Goal: Task Accomplishment & Management: Complete application form

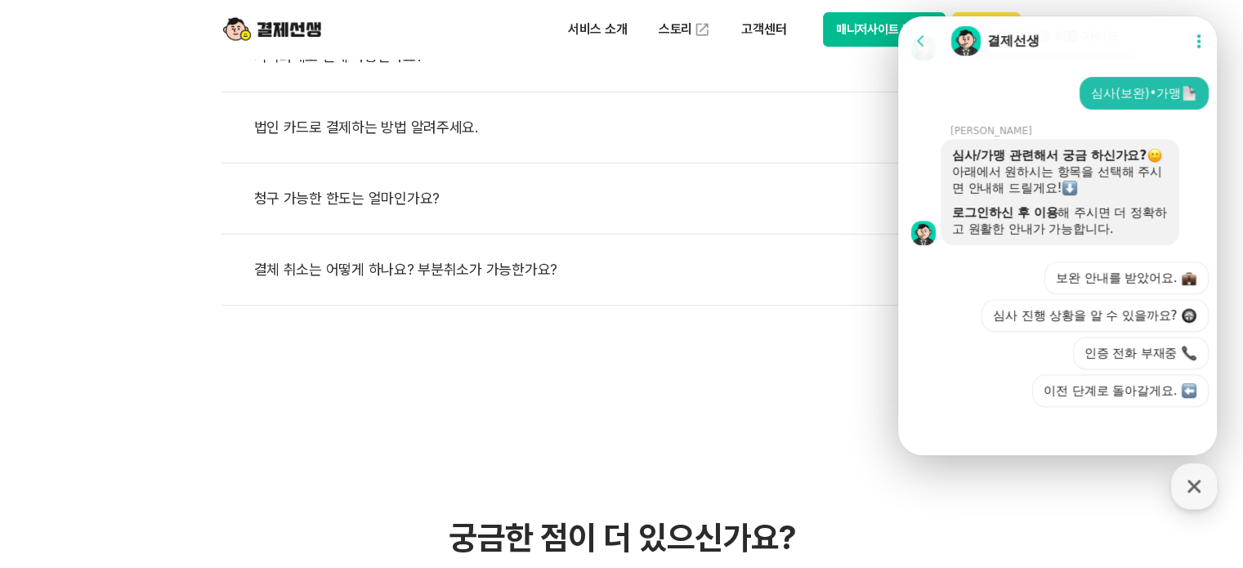
scroll to position [736, 0]
click at [307, 34] on img at bounding box center [272, 29] width 98 height 31
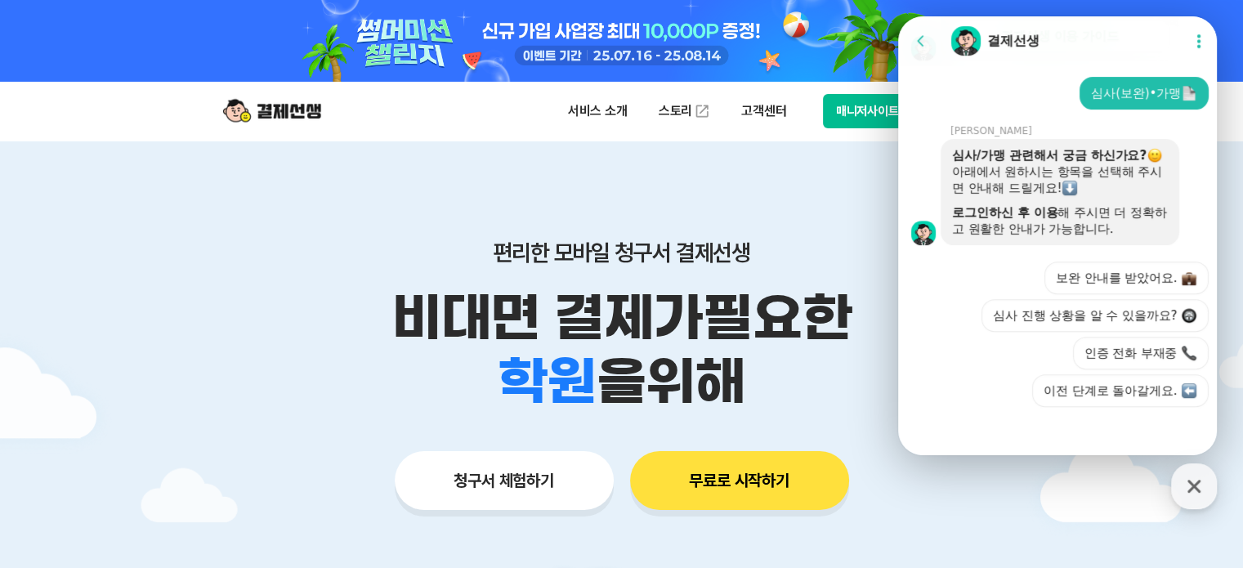
click at [265, 110] on img at bounding box center [272, 111] width 98 height 31
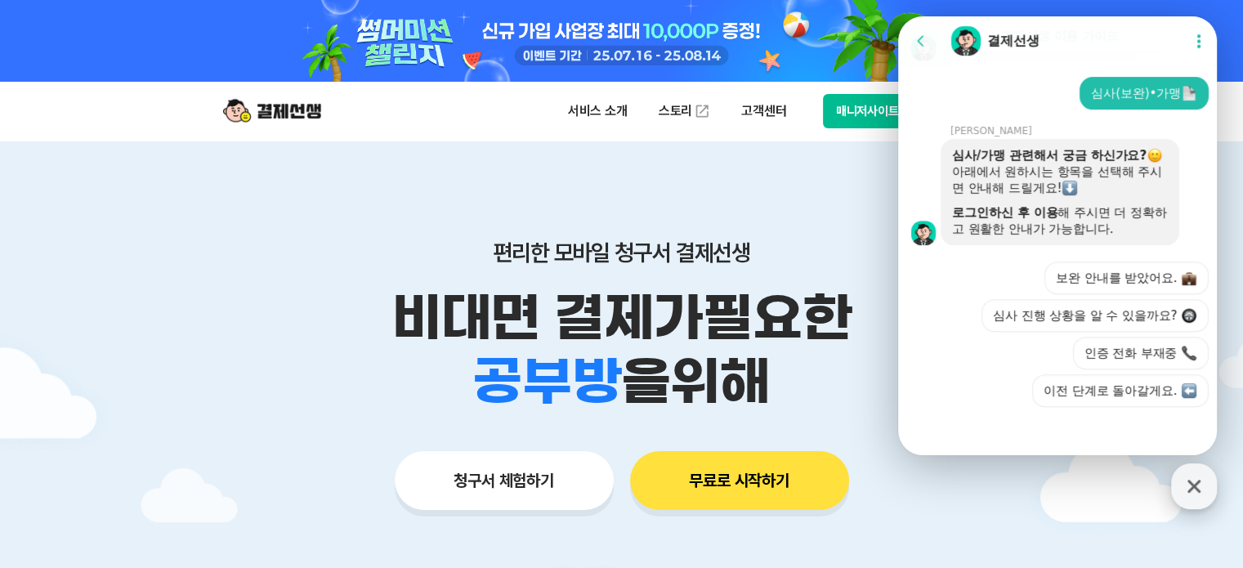
click at [1199, 490] on icon "button" at bounding box center [1194, 486] width 13 height 13
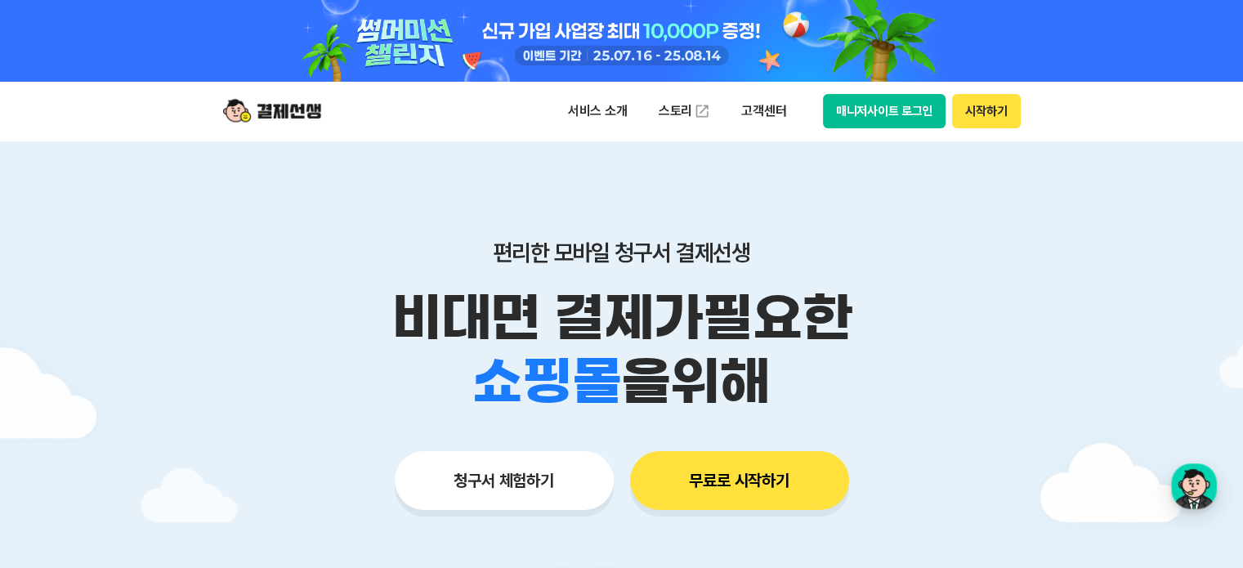
click at [800, 482] on button "무료로 시작하기" at bounding box center [739, 480] width 219 height 59
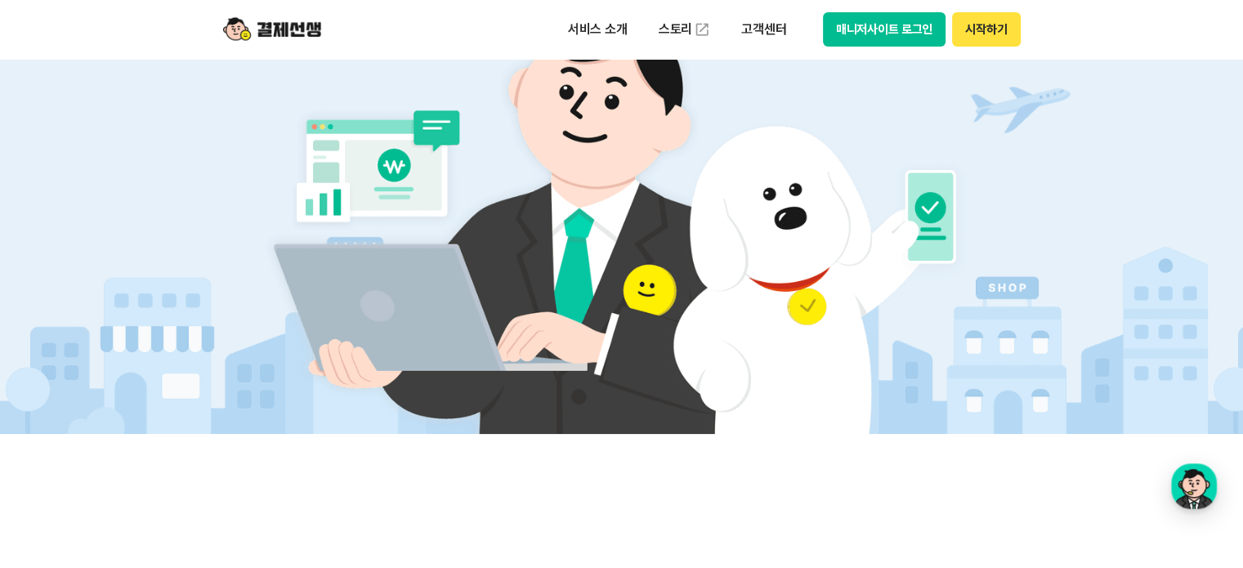
scroll to position [490, 0]
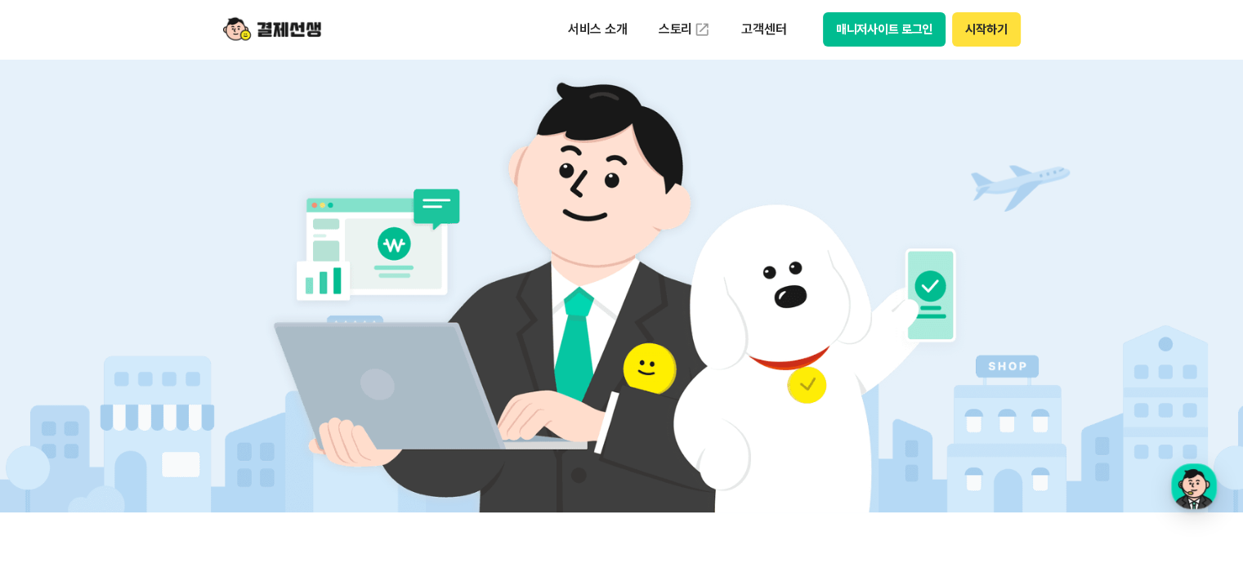
click at [423, 369] on img at bounding box center [621, 283] width 764 height 459
click at [608, 34] on p "서비스 소개" at bounding box center [598, 29] width 83 height 29
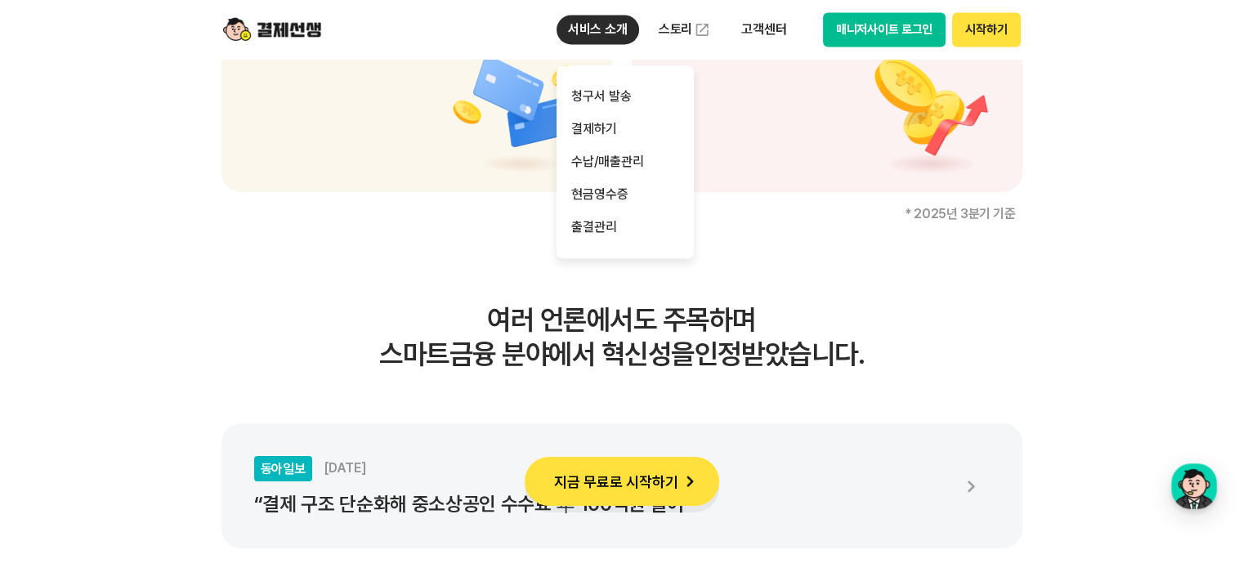
scroll to position [2697, 0]
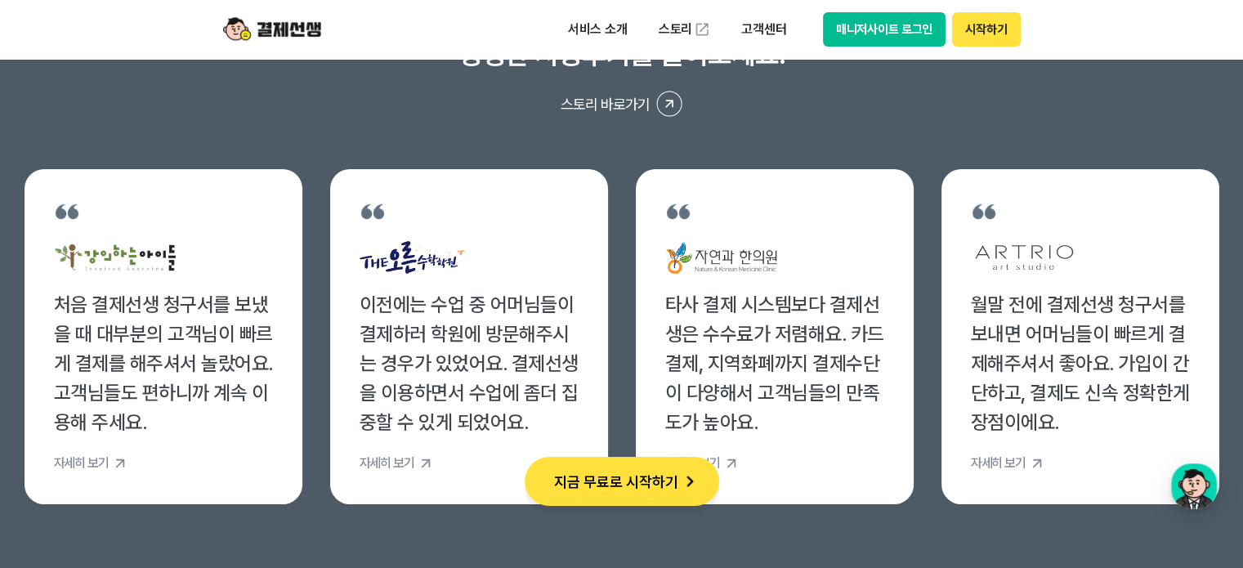
scroll to position [6294, 0]
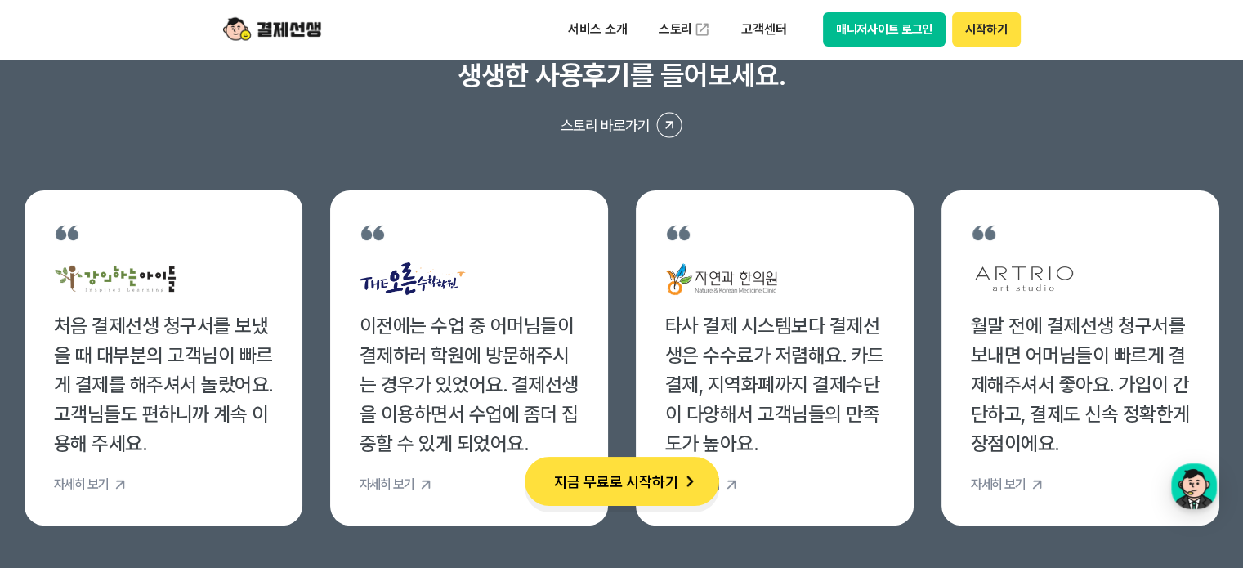
click at [248, 29] on img at bounding box center [272, 29] width 98 height 31
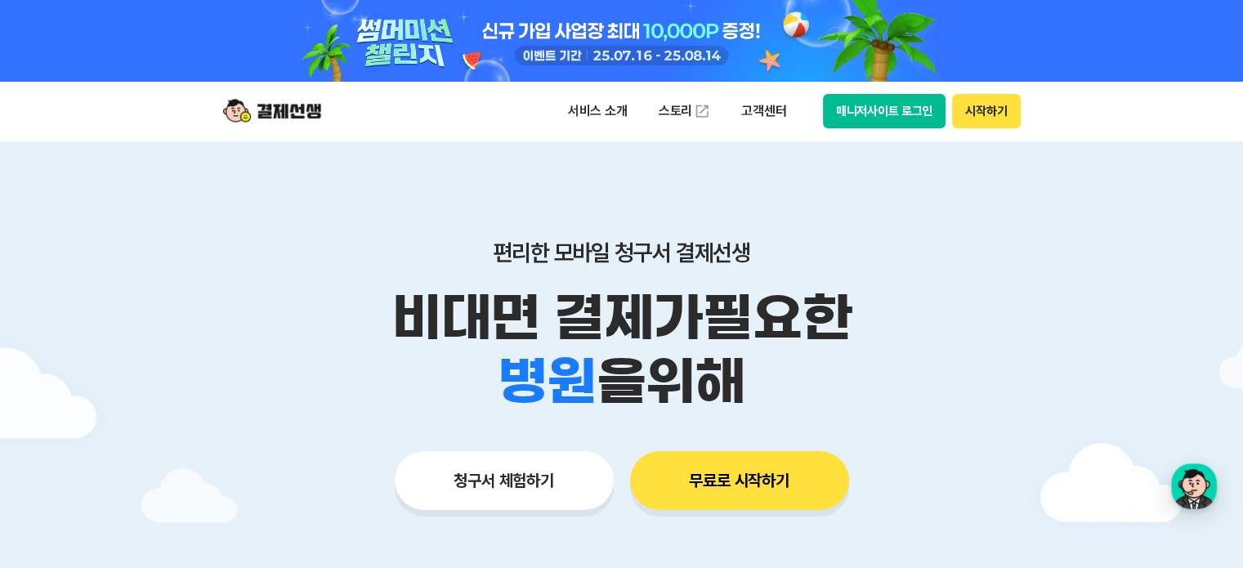
click at [259, 105] on img at bounding box center [272, 111] width 98 height 31
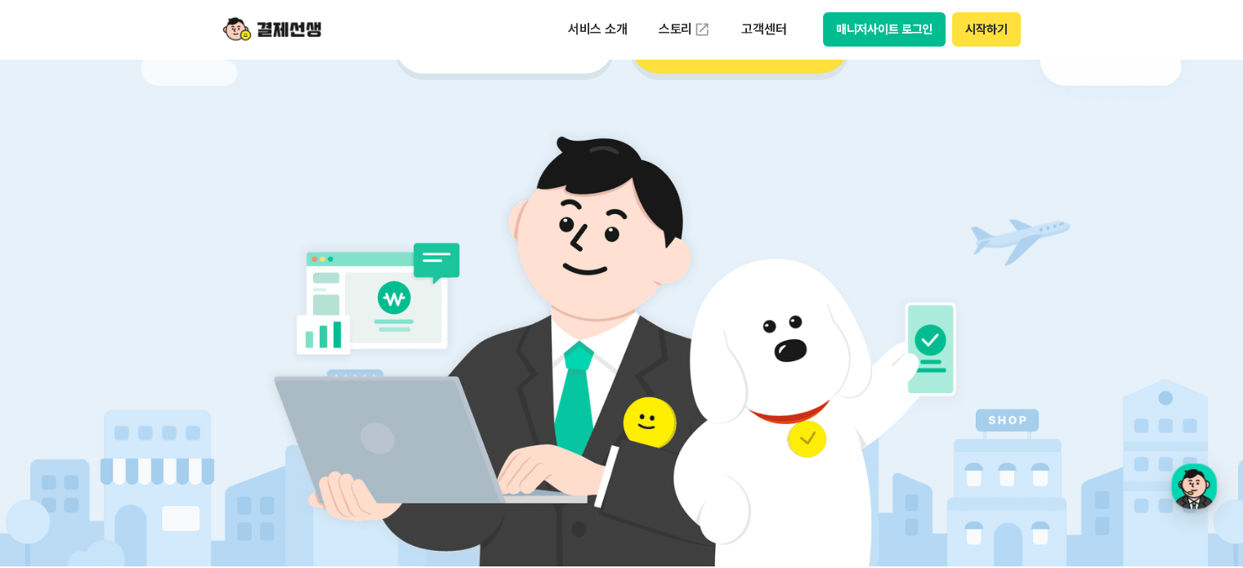
scroll to position [409, 0]
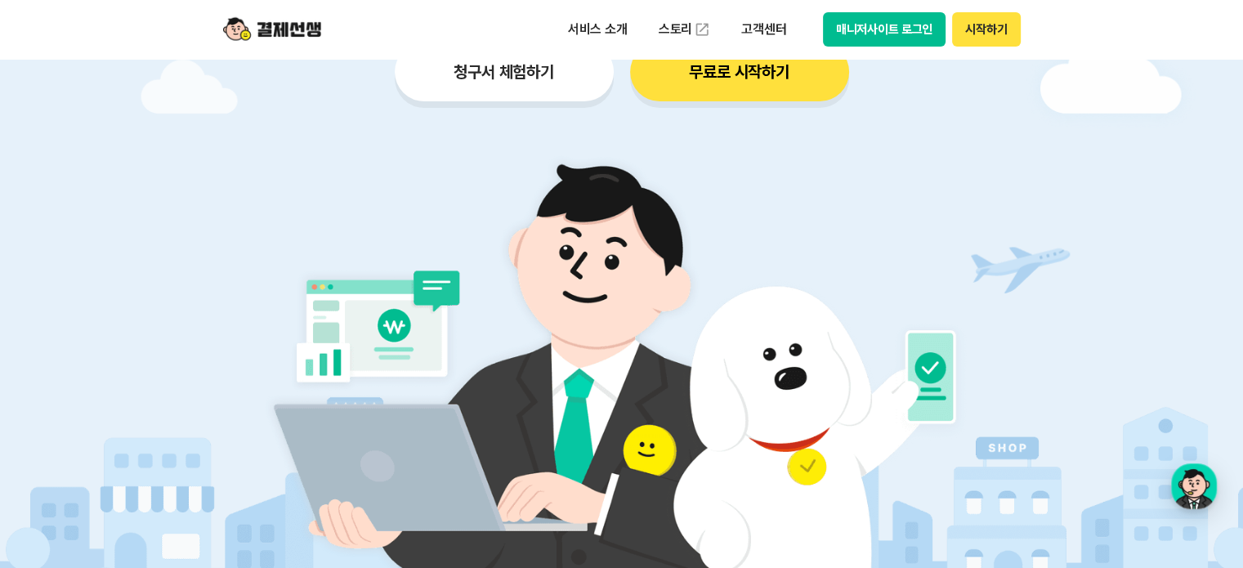
click at [504, 78] on button "청구서 체험하기" at bounding box center [504, 72] width 219 height 59
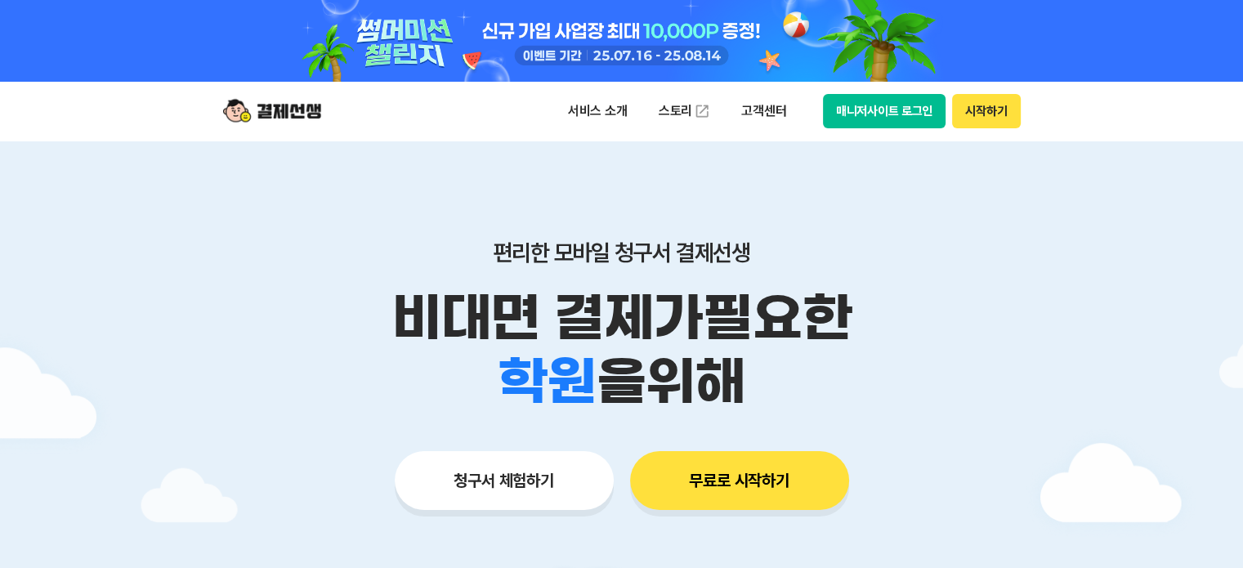
click at [530, 468] on button "청구서 체험하기" at bounding box center [504, 480] width 219 height 59
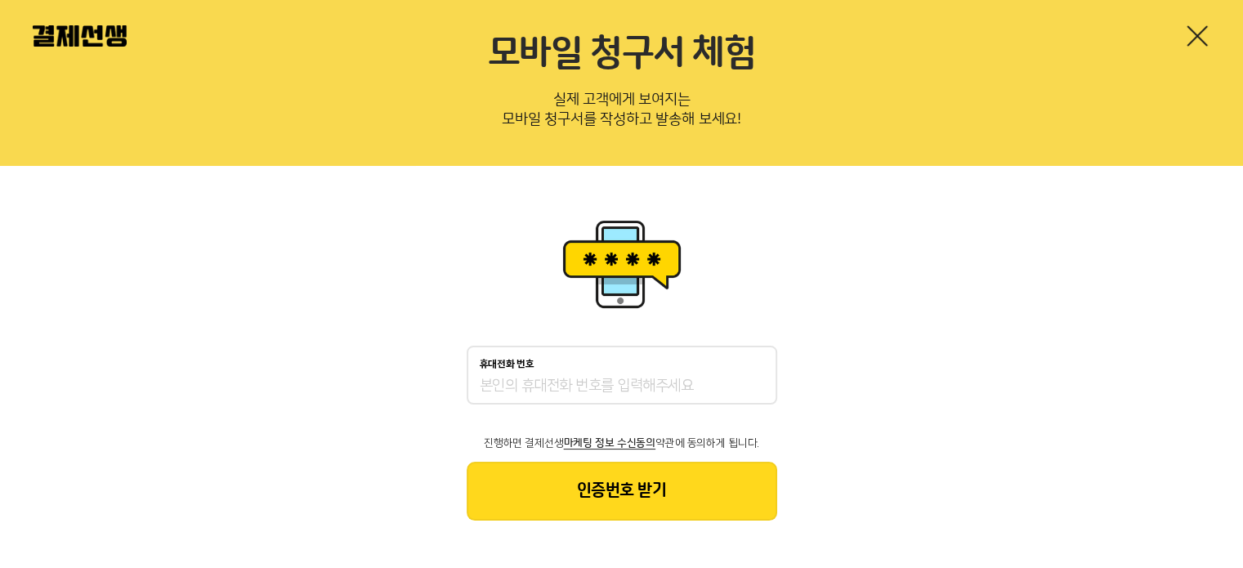
scroll to position [67, 0]
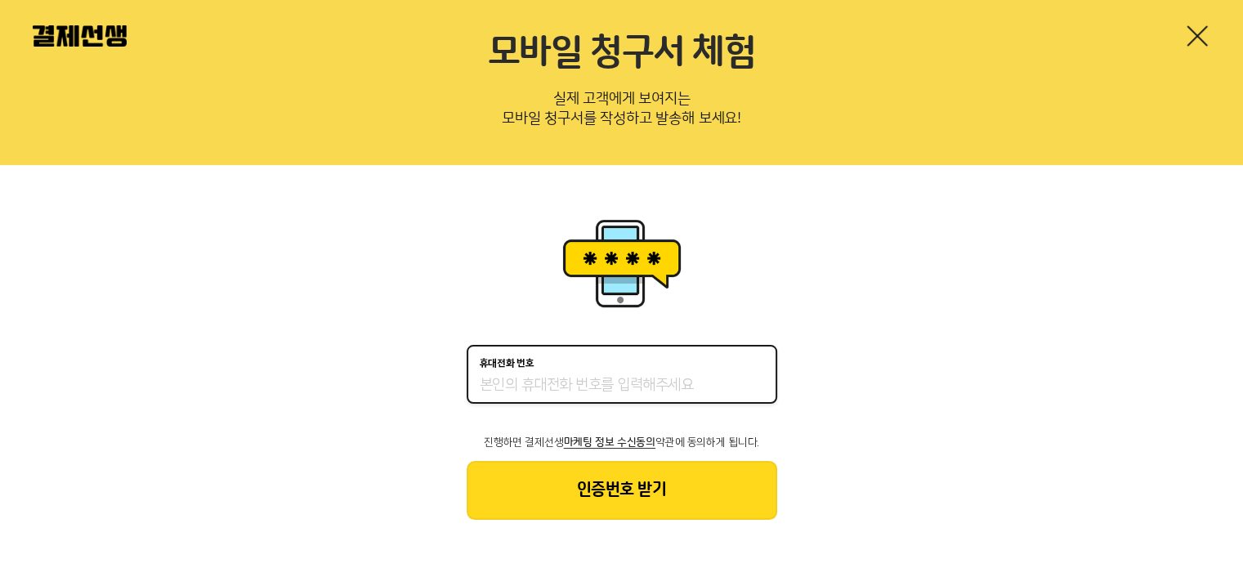
click at [554, 388] on input "휴대전화 번호" at bounding box center [622, 386] width 284 height 20
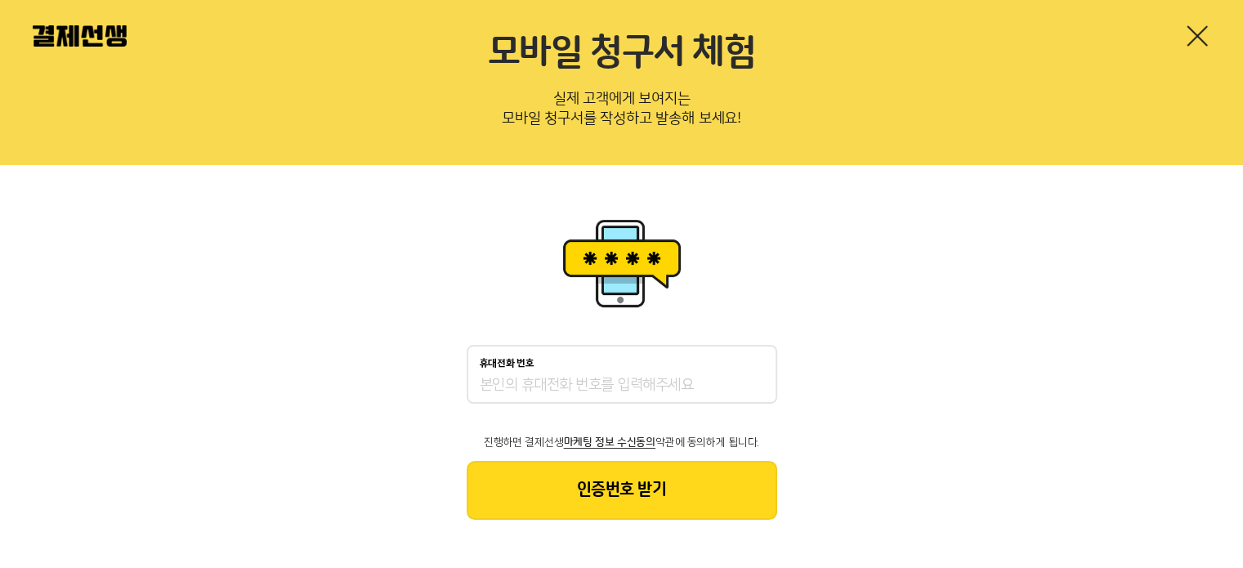
click at [1191, 31] on link at bounding box center [1197, 36] width 26 height 26
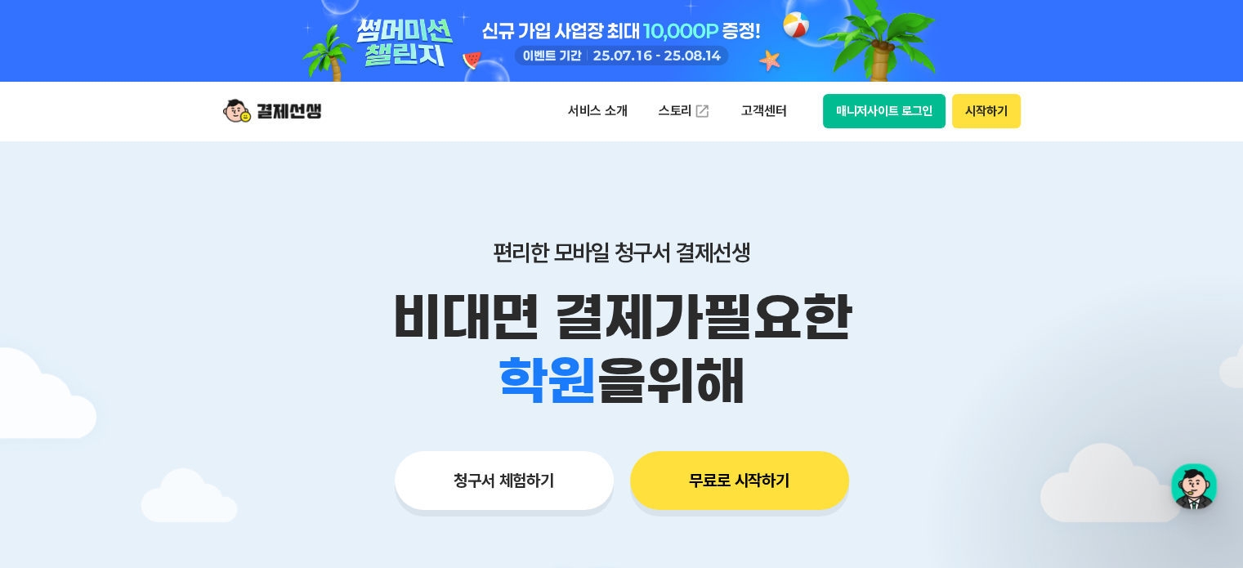
click at [510, 477] on button "청구서 체험하기" at bounding box center [504, 480] width 219 height 59
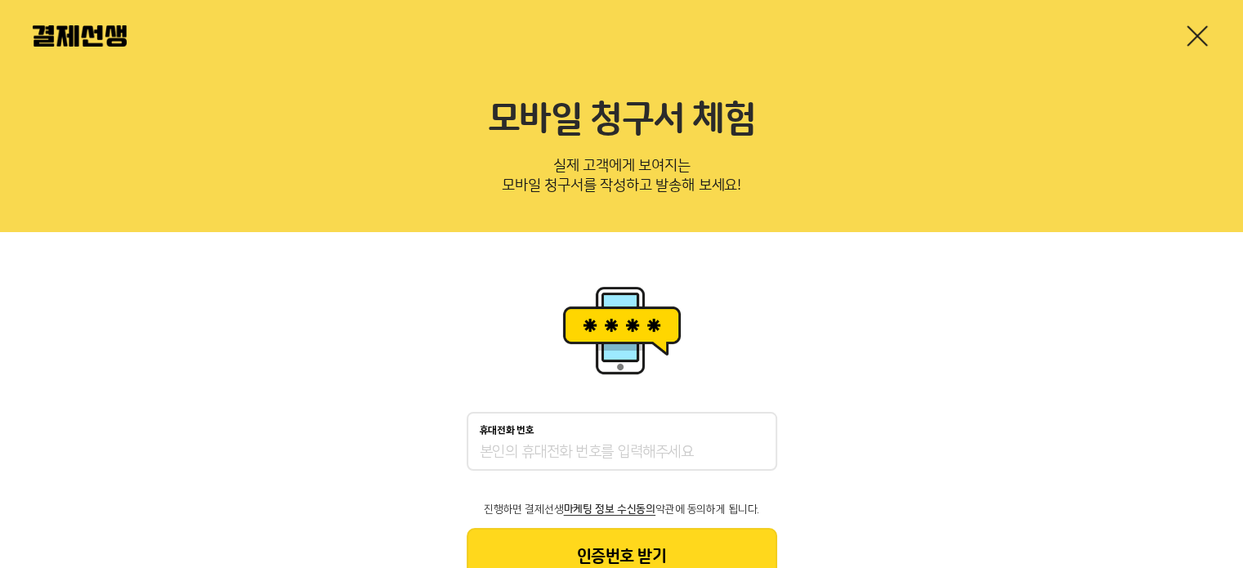
click at [554, 452] on input "휴대전화 번호" at bounding box center [622, 453] width 284 height 20
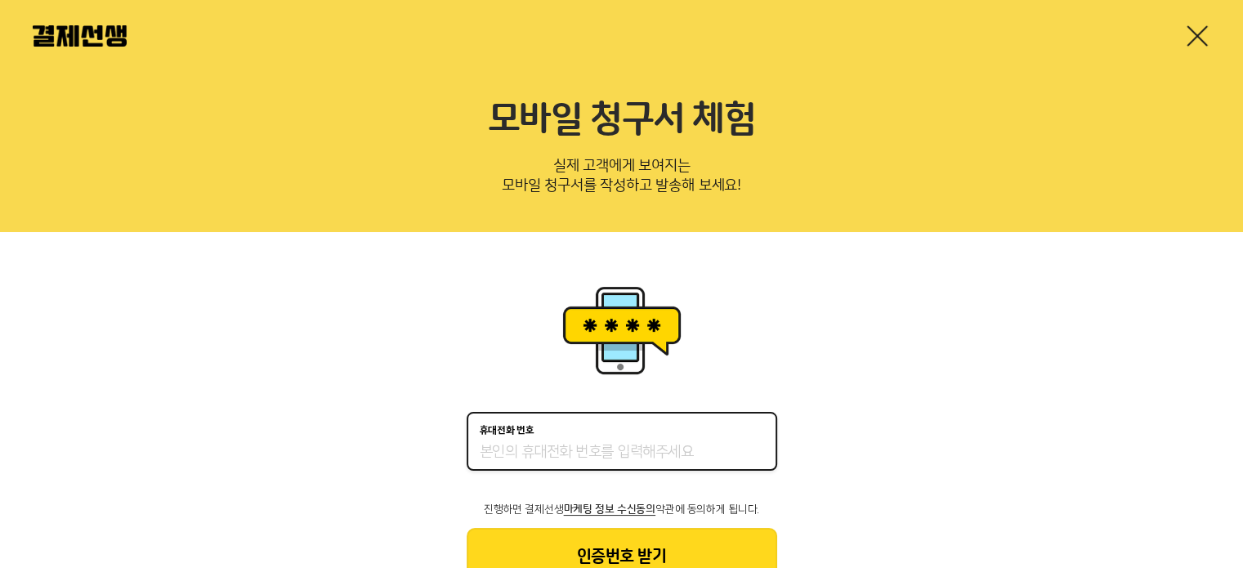
type input "01040527378"
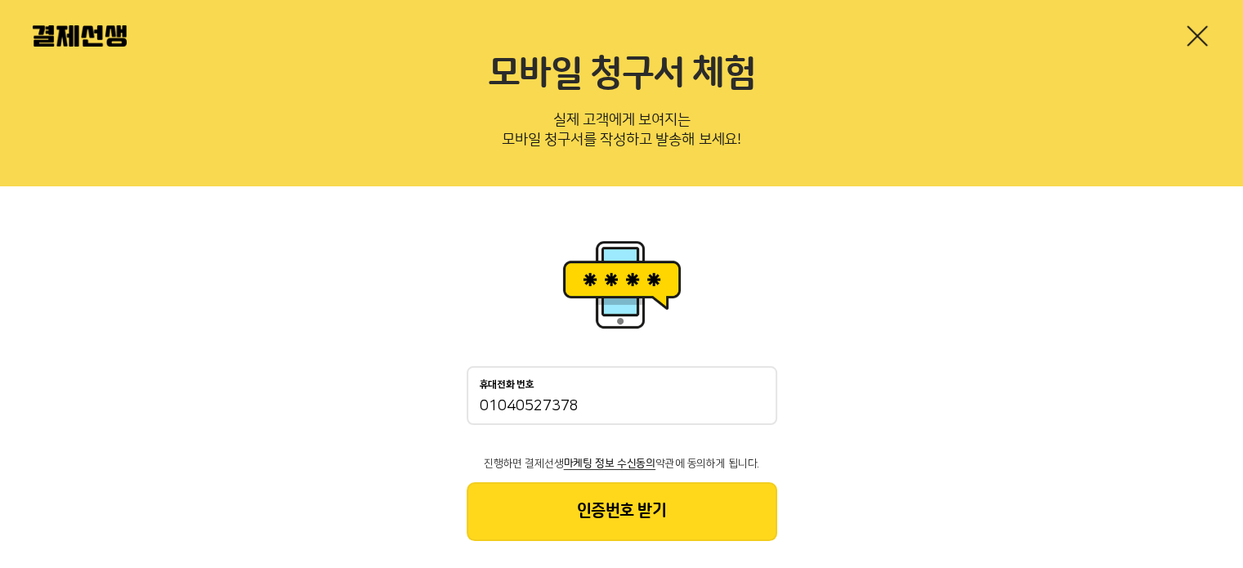
scroll to position [67, 0]
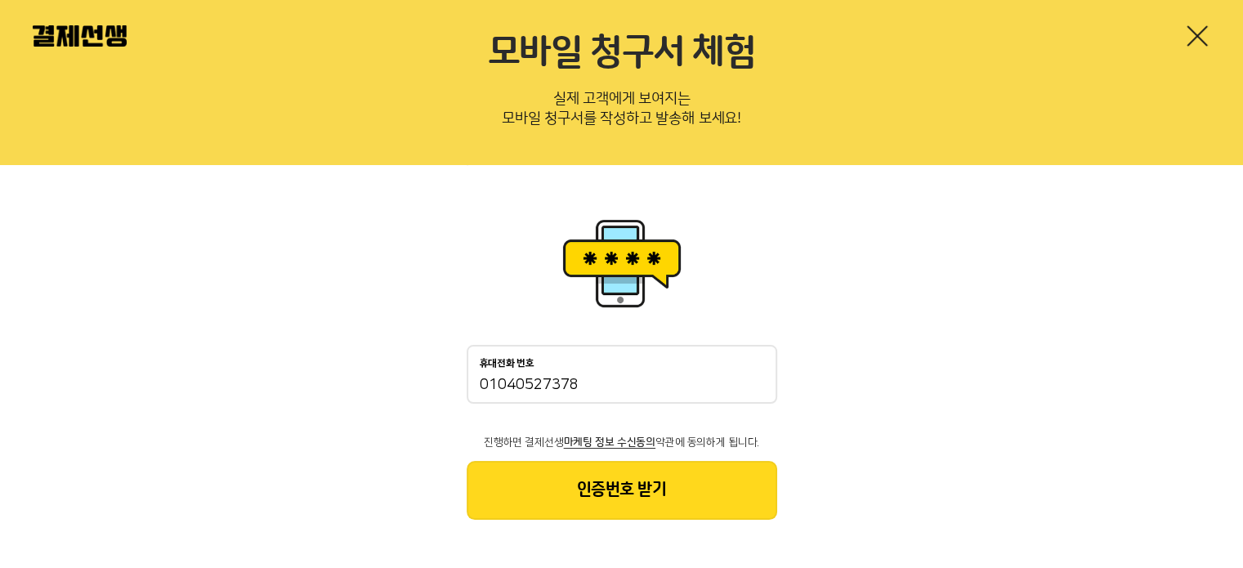
click at [628, 499] on button "인증번호 받기" at bounding box center [622, 490] width 311 height 59
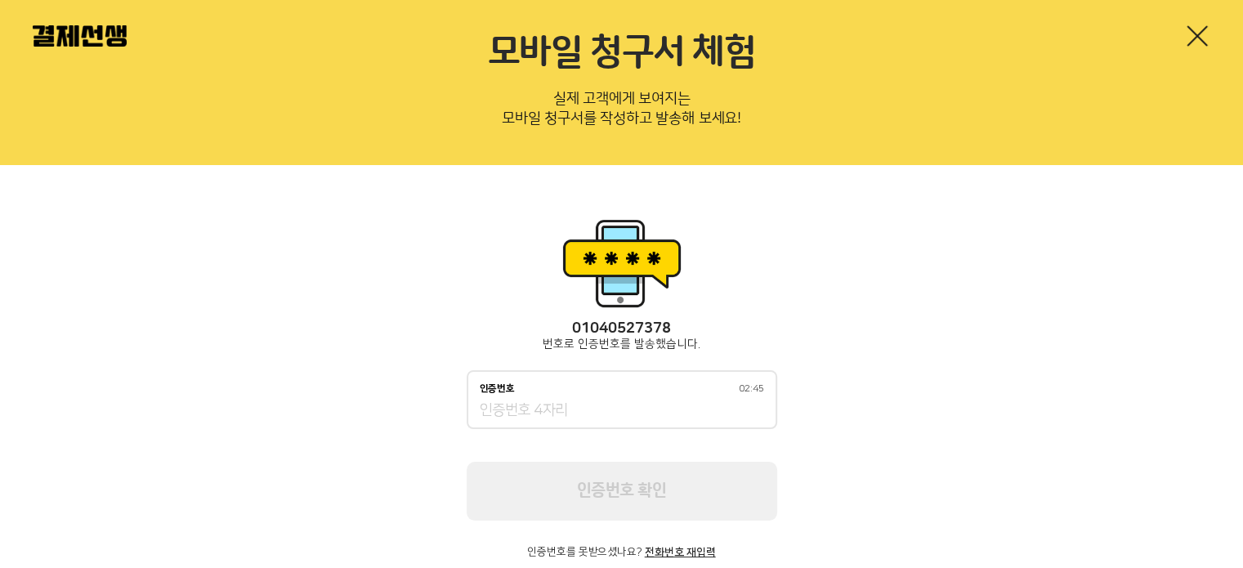
click at [589, 417] on input "인증번호 02:45" at bounding box center [622, 411] width 284 height 20
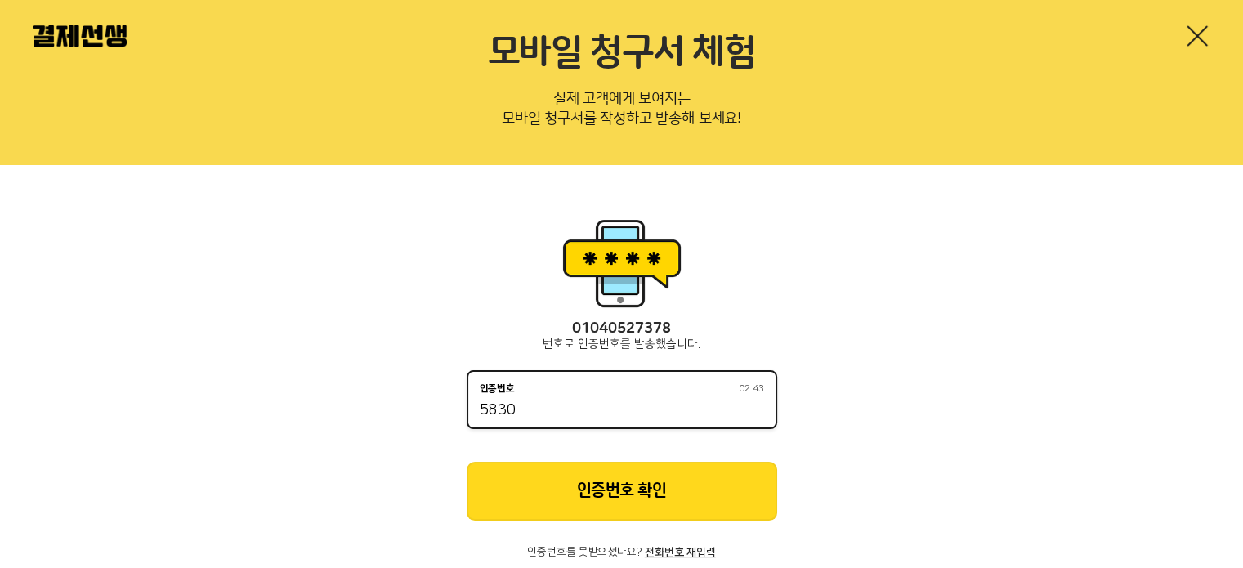
type input "5830"
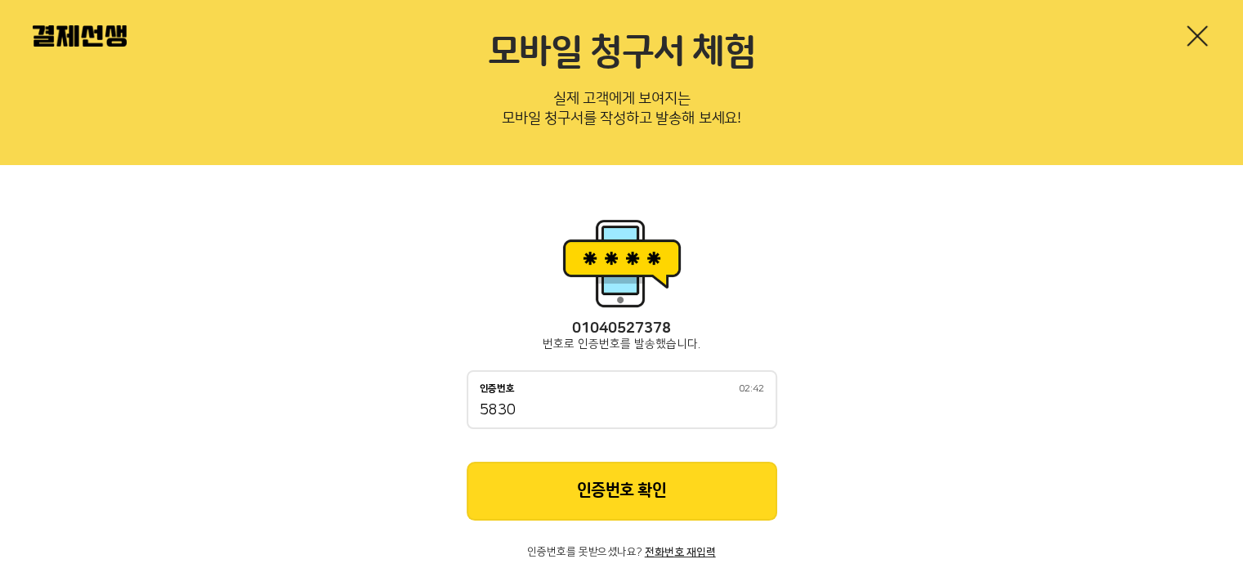
click at [612, 488] on button "인증번호 확인" at bounding box center [622, 491] width 311 height 59
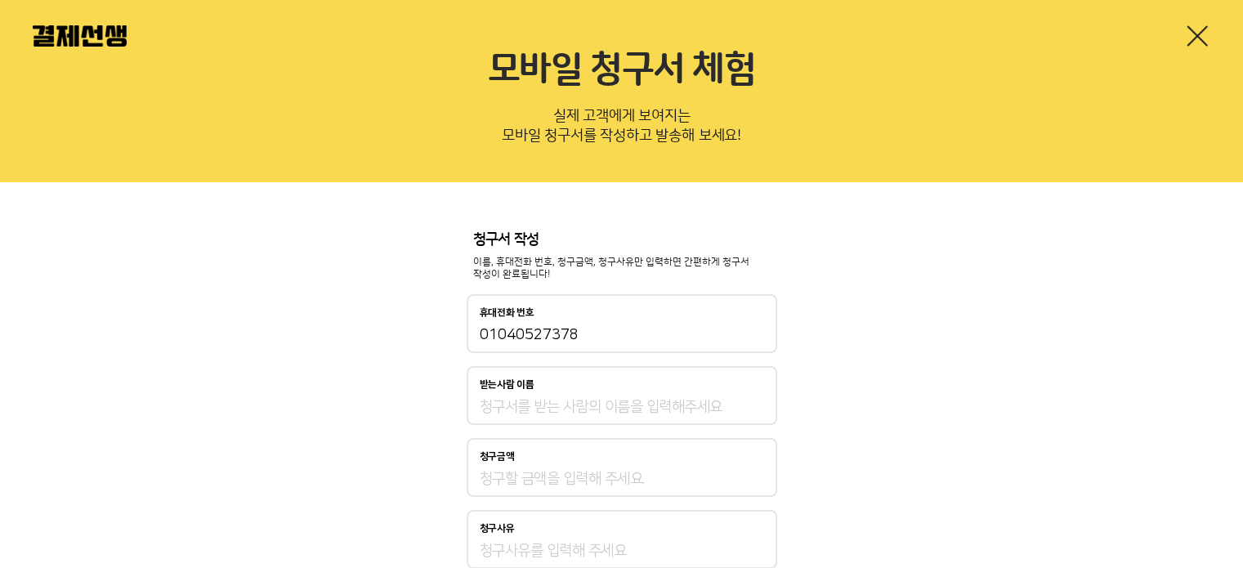
scroll to position [0, 0]
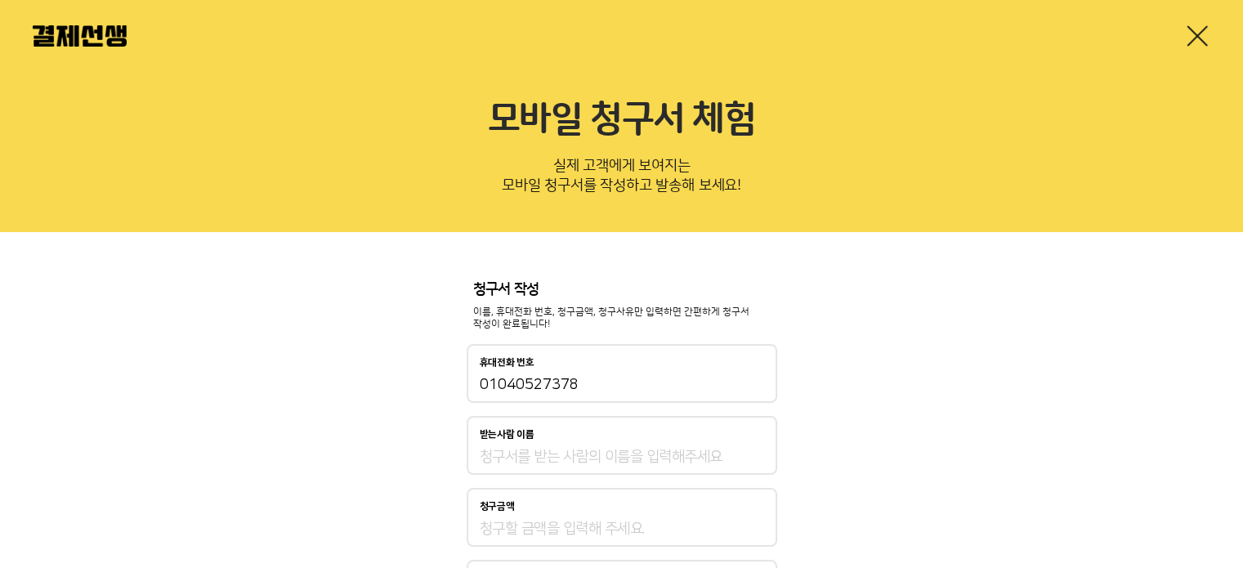
click at [1200, 35] on link at bounding box center [1197, 36] width 26 height 26
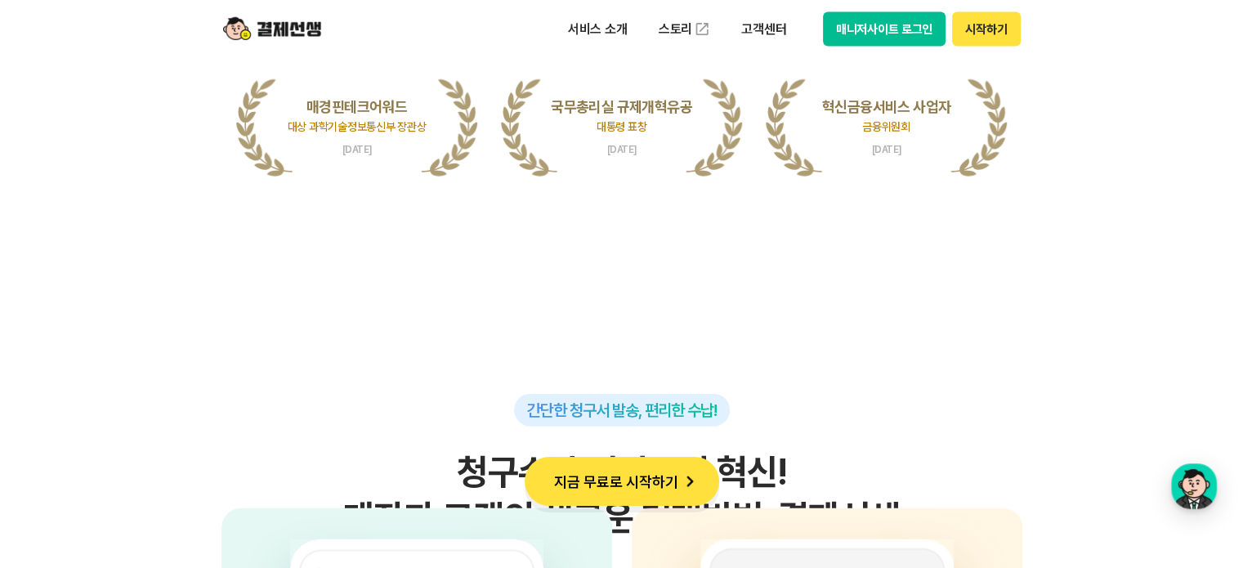
scroll to position [4005, 0]
